Goal: Find contact information

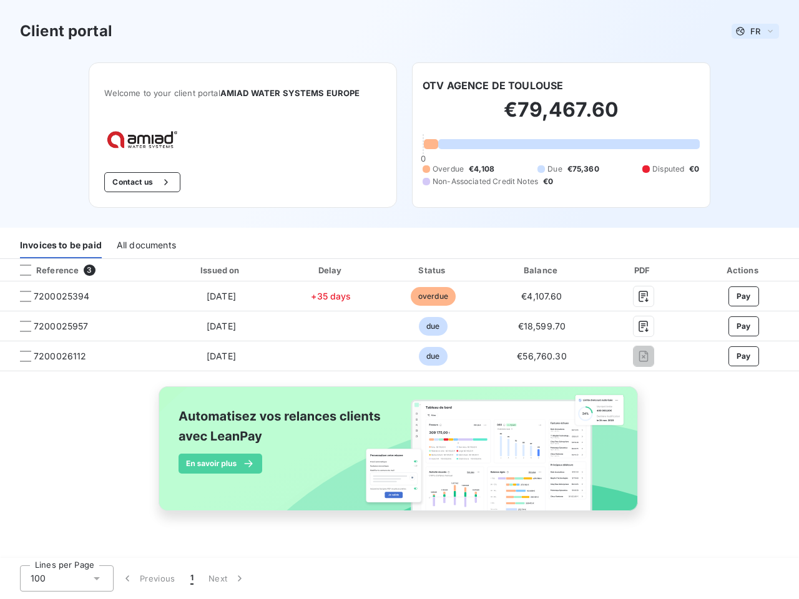
click at [756, 31] on span "FR" at bounding box center [756, 31] width 10 height 10
click at [141, 182] on button "Contact us" at bounding box center [142, 182] width 76 height 20
